Goal: Task Accomplishment & Management: Manage account settings

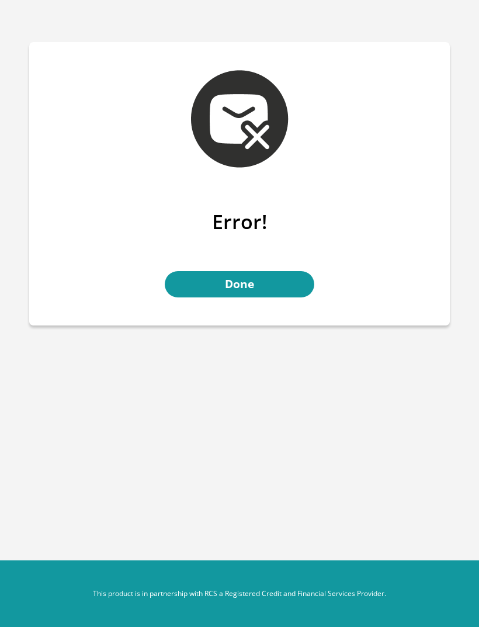
click at [269, 279] on link "Done" at bounding box center [239, 284] width 149 height 26
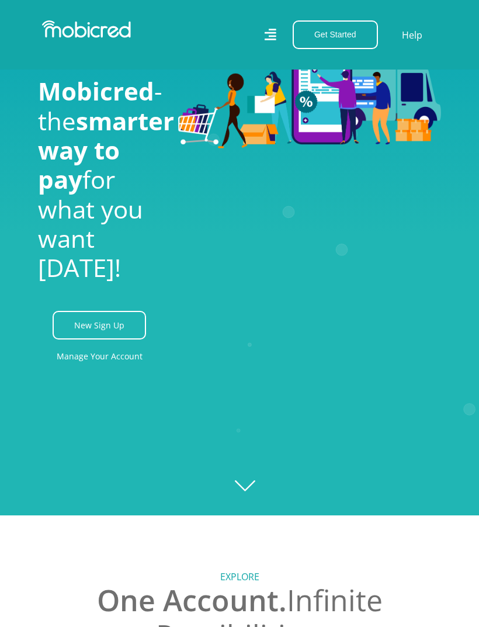
scroll to position [111, 0]
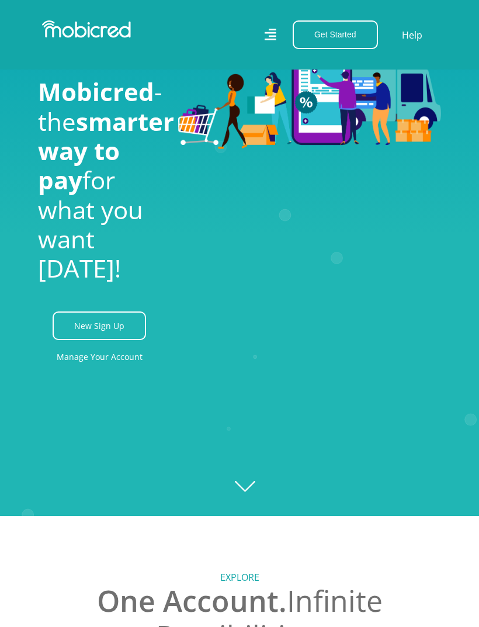
click at [255, 489] on icon "Created with Raphaël 2.3.0" at bounding box center [239, 202] width 479 height 627
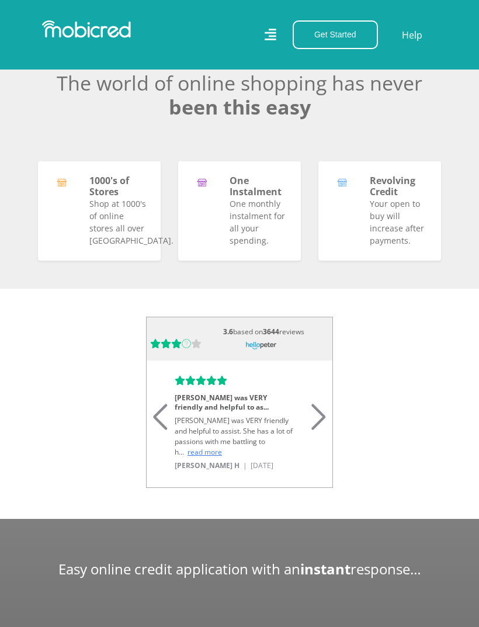
scroll to position [0, 0]
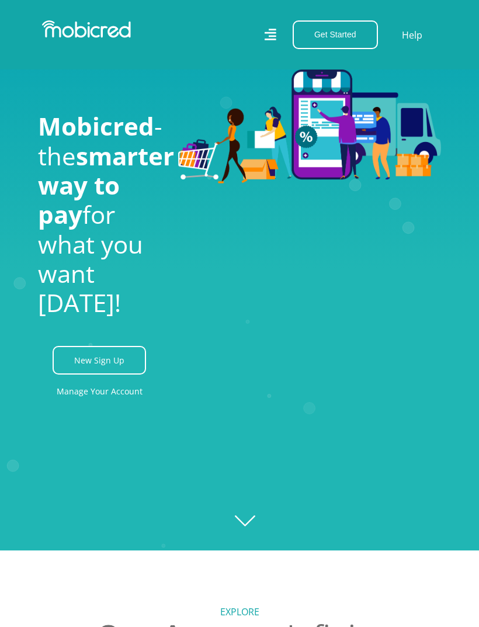
click at [244, 520] on icon "Created with Raphaël 2.3.0" at bounding box center [239, 237] width 479 height 627
click at [117, 404] on link "Manage Your Account" at bounding box center [100, 391] width 86 height 26
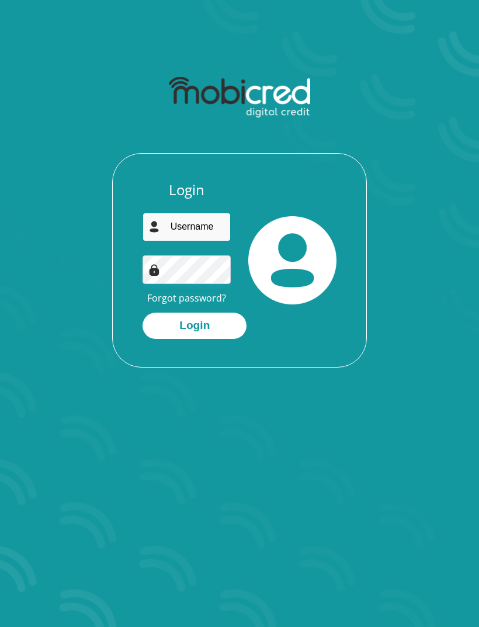
type input "[PERSON_NAME][EMAIL_ADDRESS][DOMAIN_NAME]"
click at [194, 324] on button "Login" at bounding box center [194, 325] width 104 height 26
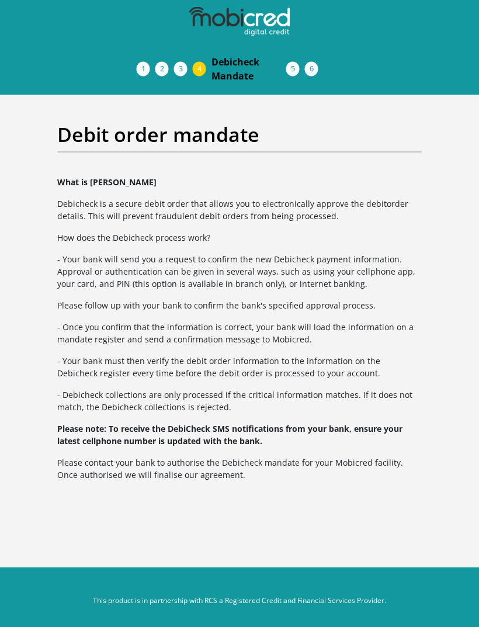
click at [293, 77] on link "Debicheck Mandate" at bounding box center [248, 68] width 93 height 37
click at [287, 62] on link "Debicheck Mandate" at bounding box center [248, 68] width 93 height 37
click at [248, 455] on div "What is Debicheck Debicheck is a secure debit order that allows you to electron…" at bounding box center [239, 336] width 382 height 321
click at [270, 435] on p "Please note: To receive the DebiCheck SMS notifications from your bank, ensure …" at bounding box center [239, 434] width 364 height 25
click at [228, 25] on img at bounding box center [239, 21] width 100 height 29
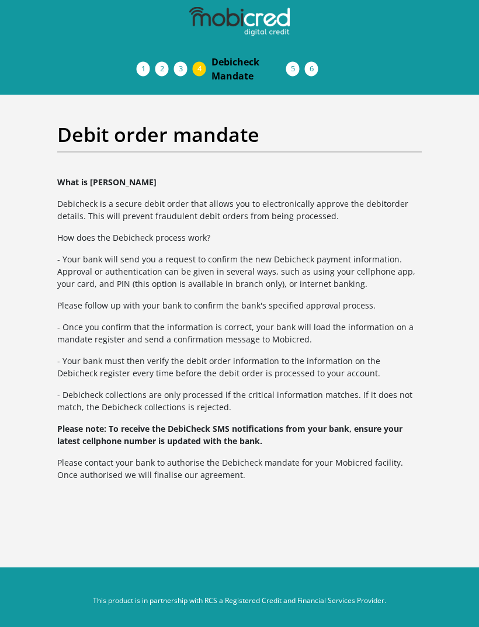
click at [248, 20] on img at bounding box center [239, 21] width 100 height 29
click at [214, 36] on img at bounding box center [239, 21] width 100 height 29
click at [208, 26] on img at bounding box center [239, 21] width 100 height 29
click at [194, 23] on img at bounding box center [239, 21] width 100 height 29
click at [255, 21] on img at bounding box center [239, 21] width 100 height 29
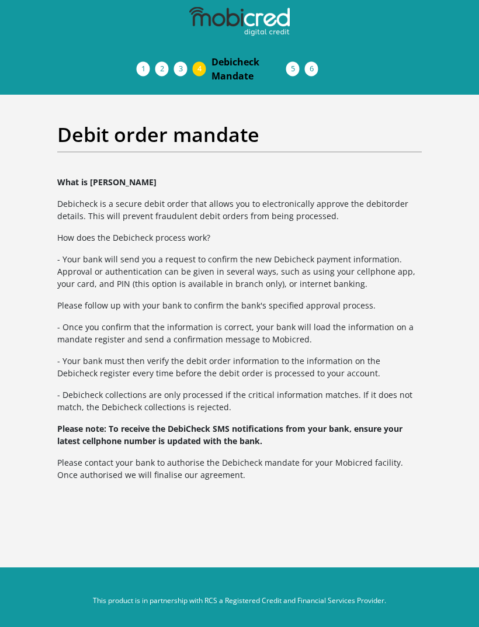
click at [260, 23] on img at bounding box center [239, 21] width 100 height 29
click at [201, 19] on img at bounding box center [239, 21] width 100 height 29
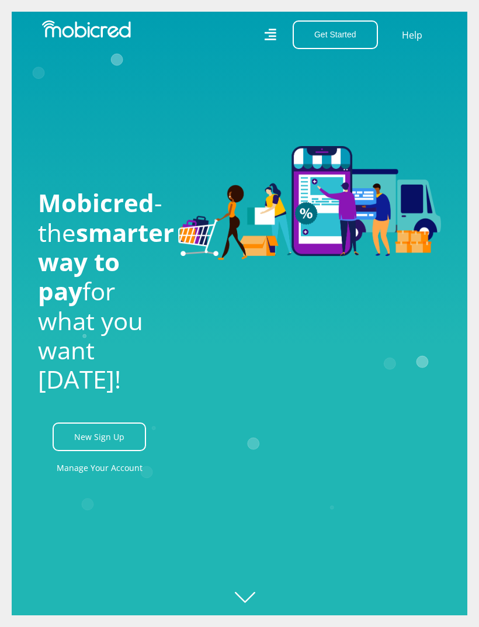
click at [267, 40] on icon at bounding box center [271, 35] width 12 height 12
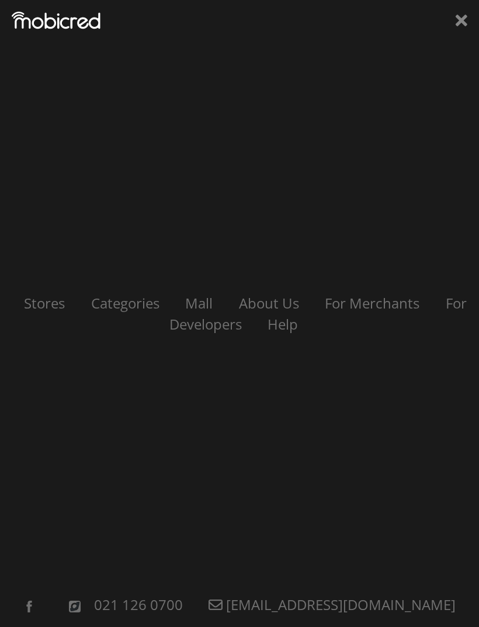
scroll to position [0, 526]
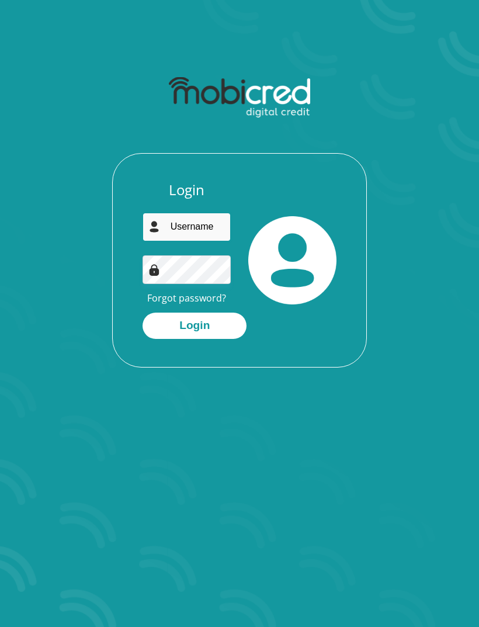
type input "[PERSON_NAME][EMAIL_ADDRESS][DOMAIN_NAME]"
click at [194, 324] on button "Login" at bounding box center [194, 325] width 104 height 26
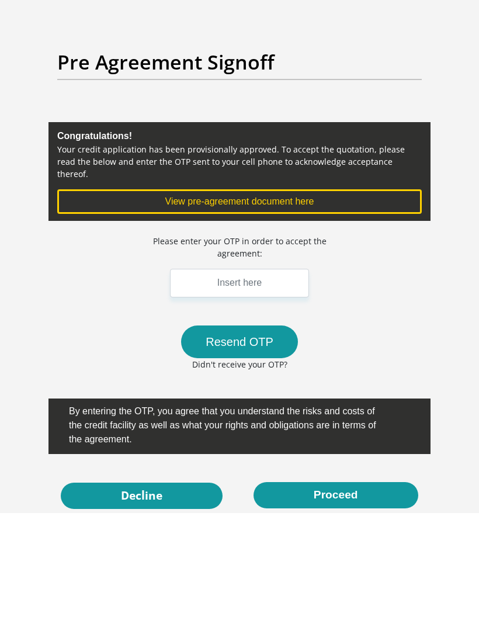
click at [219, 383] on input "text" at bounding box center [239, 397] width 139 height 29
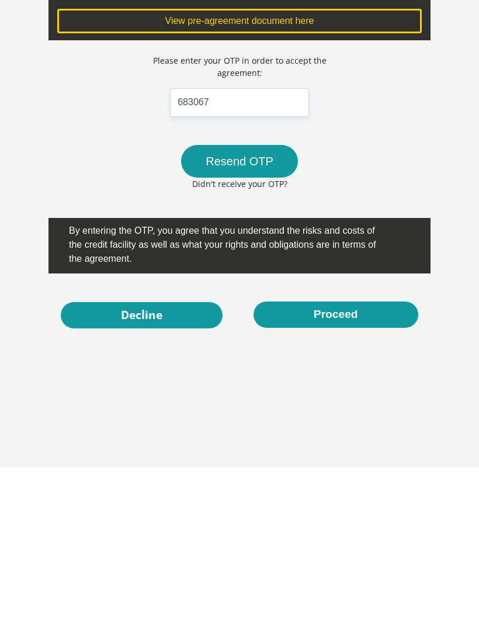
type input "683067"
click at [353, 461] on button "Proceed" at bounding box center [335, 474] width 165 height 26
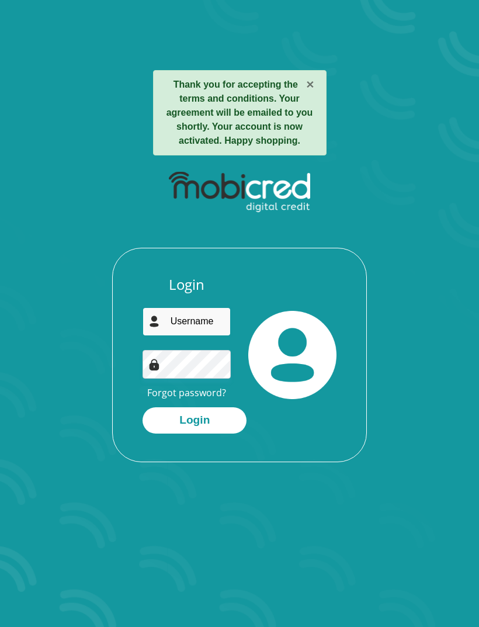
type input "[PERSON_NAME][EMAIL_ADDRESS][DOMAIN_NAME]"
click at [210, 418] on button "Login" at bounding box center [194, 420] width 104 height 26
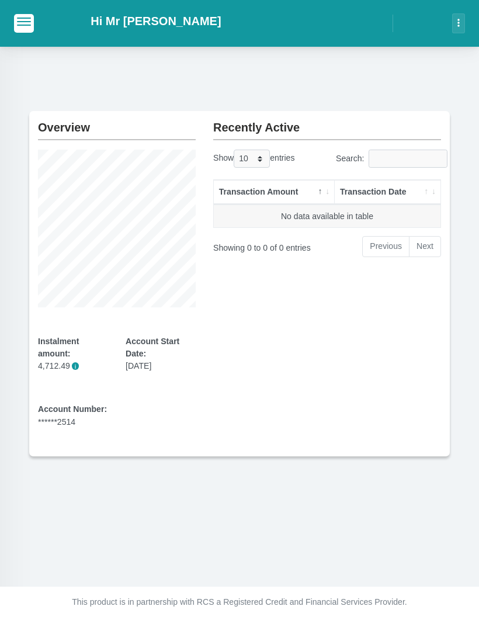
click at [23, 27] on button "button" at bounding box center [24, 23] width 20 height 18
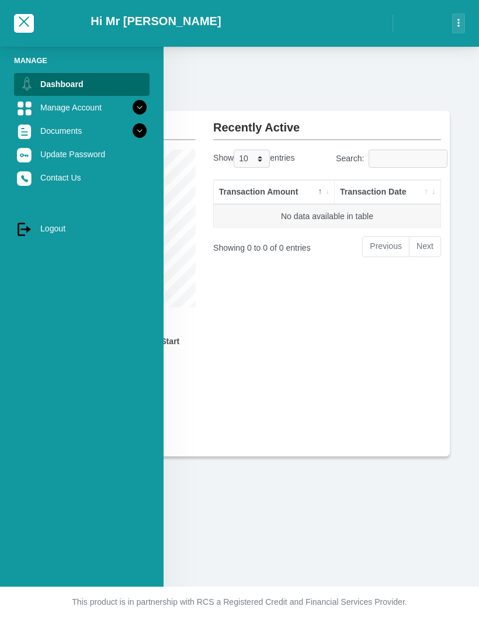
click at [100, 105] on link "Manage Account" at bounding box center [81, 107] width 135 height 22
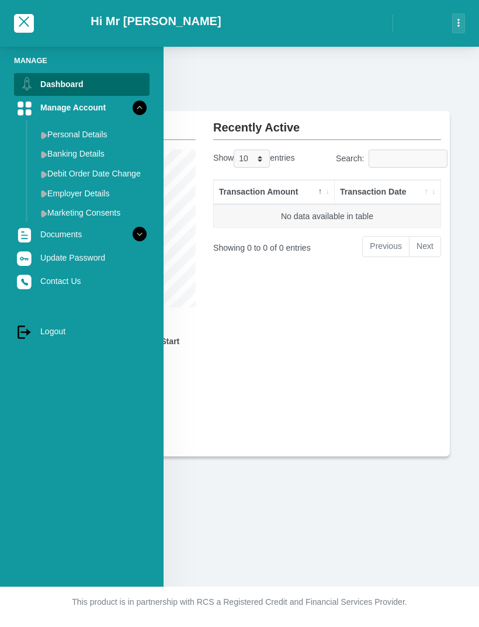
click at [92, 149] on link "Banking Details" at bounding box center [91, 153] width 117 height 19
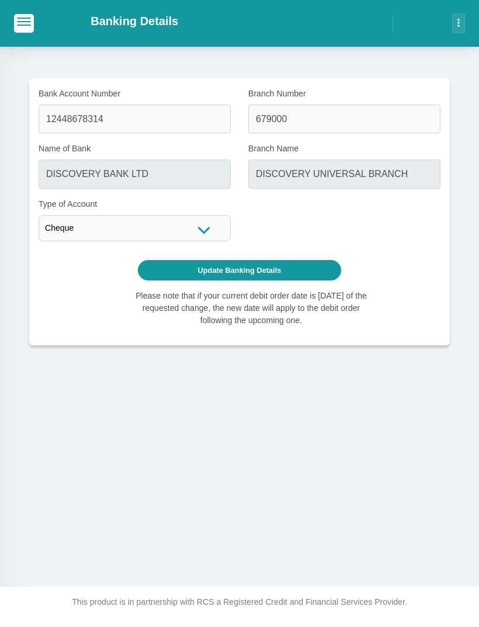
click at [26, 23] on span "button" at bounding box center [24, 22] width 14 height 8
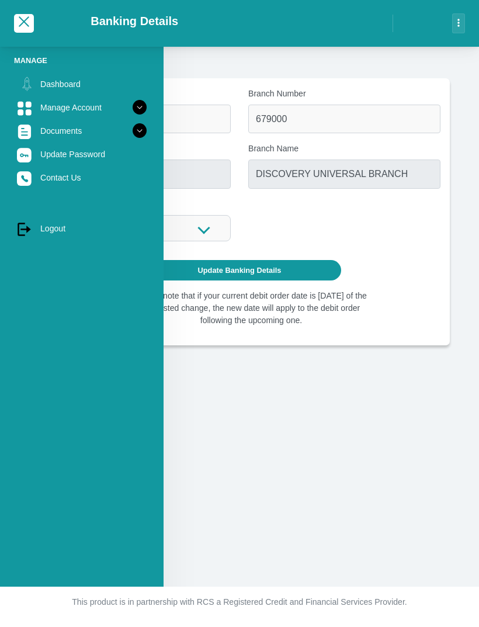
click at [71, 88] on link "Dashboard" at bounding box center [81, 84] width 135 height 22
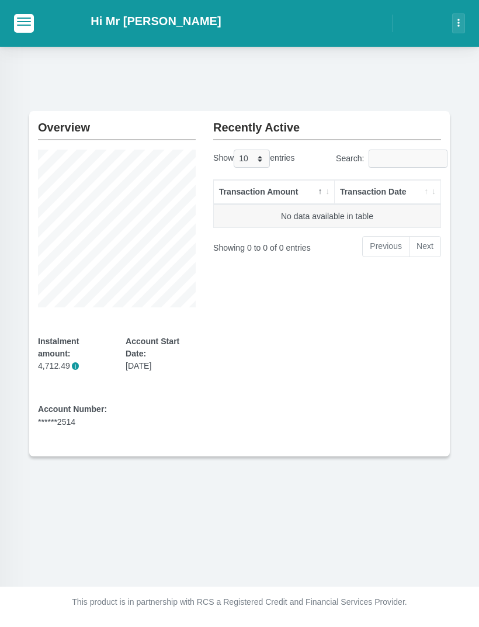
click at [462, 21] on button "button" at bounding box center [458, 23] width 13 height 20
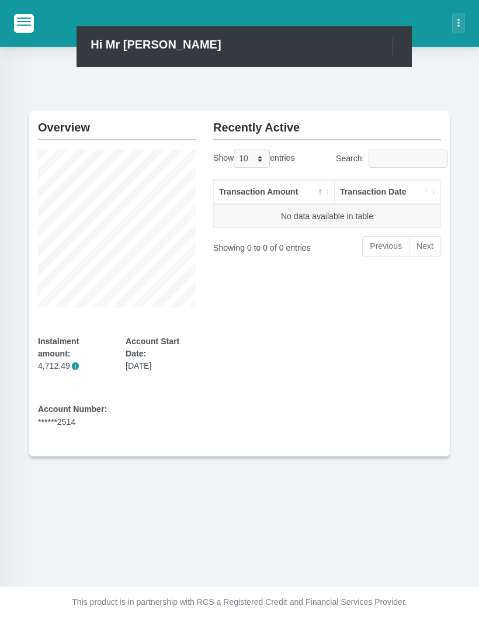
click at [366, 409] on div "Recently Active Show 10 25 50 100 entries Search: Transaction Amount Transactio…" at bounding box center [326, 283] width 245 height 345
click at [43, 89] on div "Overview Instalment amount: 4,712.49 i Account Start Date: [DATE] Account Numbe…" at bounding box center [239, 265] width 479 height 437
click at [438, 84] on div "Overview Instalment amount: 4,712.49 i Account Start Date: [DATE] Account Numbe…" at bounding box center [239, 265] width 479 height 437
click at [48, 13] on div "Hi Mr S Govender" at bounding box center [239, 23] width 479 height 47
click at [27, 19] on span "button" at bounding box center [24, 18] width 14 height 1
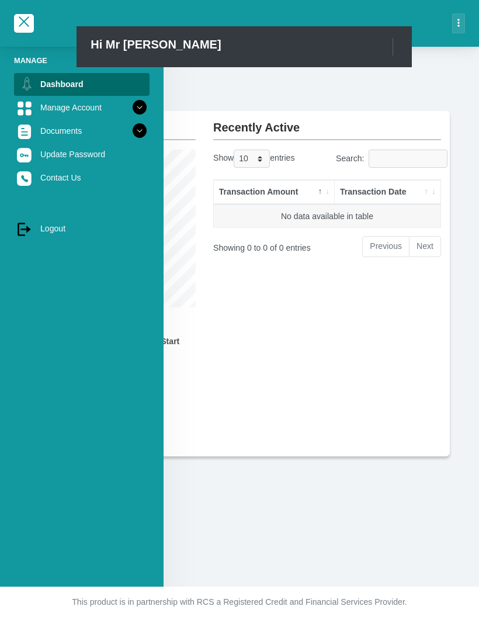
click at [60, 83] on link "Dashboard" at bounding box center [81, 84] width 135 height 22
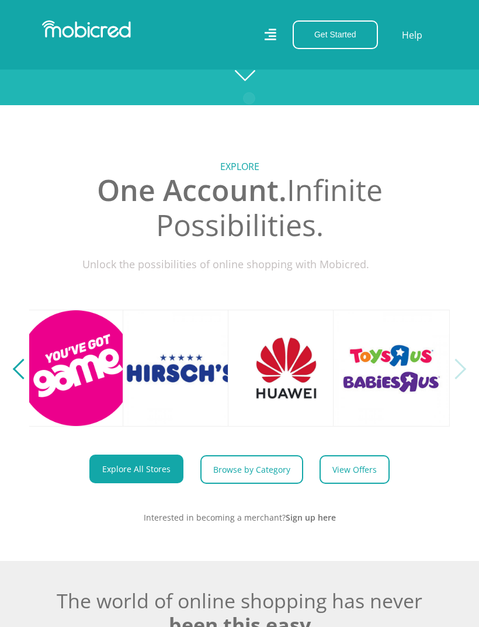
scroll to position [0, 1693]
click at [291, 402] on link at bounding box center [286, 367] width 117 height 117
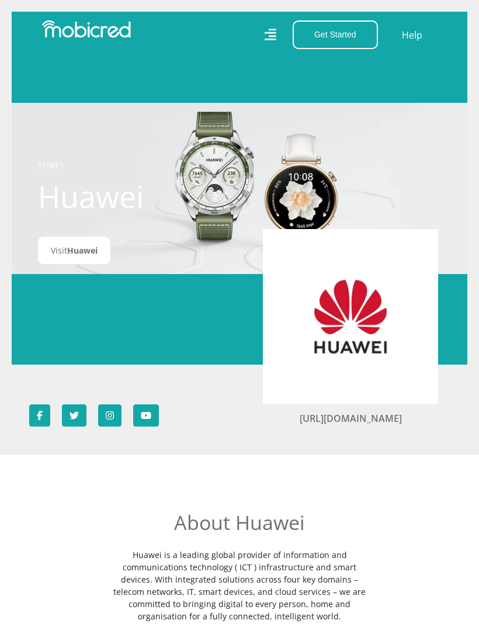
click at [84, 256] on span "Huawei" at bounding box center [82, 250] width 30 height 11
